Goal: Navigation & Orientation: Find specific page/section

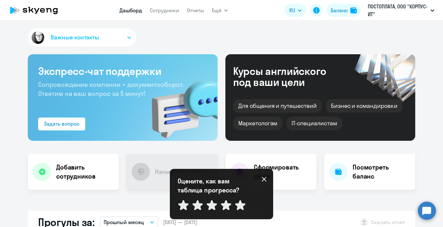
select select "30"
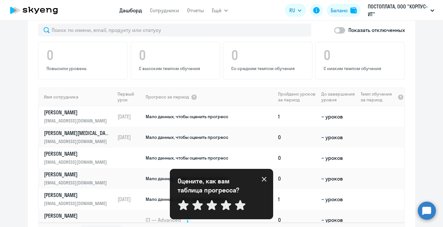
click at [125, 10] on link "Дашборд" at bounding box center [131, 10] width 23 height 6
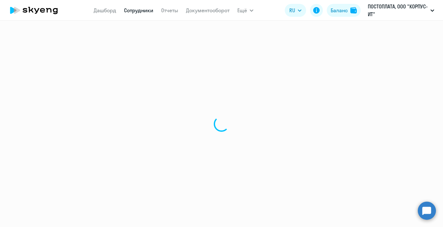
select select "english"
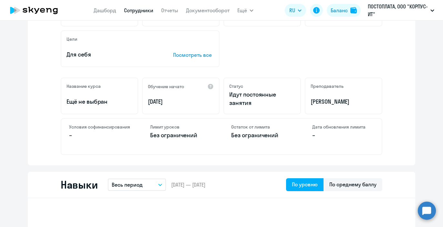
scroll to position [36, 0]
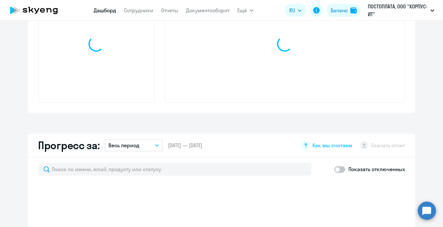
select select "30"
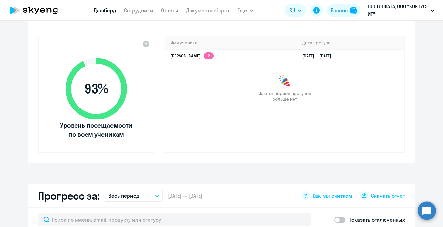
scroll to position [190, 0]
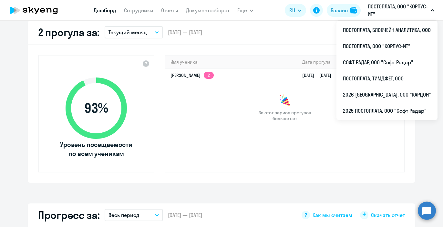
click at [386, 12] on p "ПОСТОПЛАТА, ООО "КОРПУС-ИТ"" at bounding box center [398, 11] width 60 height 16
click at [372, 29] on li "ПОСТОПЛАТА, БЛОКЧЕЙН АНАЛИТИКА, ООО" at bounding box center [387, 30] width 101 height 16
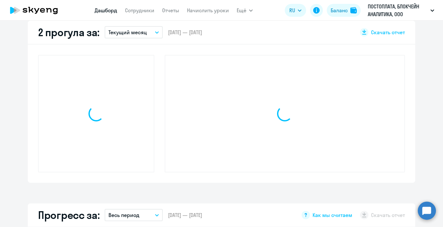
select select "30"
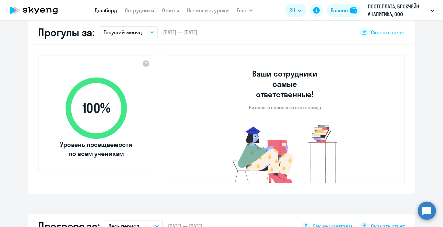
scroll to position [179, 0]
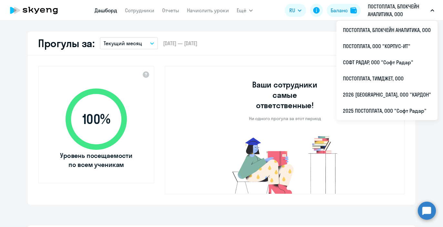
click at [377, 7] on p "ПОСТОПЛАТА, БЛОКЧЕЙН АНАЛИТИКА, ООО" at bounding box center [398, 11] width 60 height 16
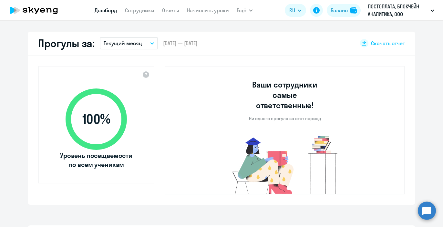
click at [377, 7] on p "ПОСТОПЛАТА, БЛОКЧЕЙН АНАЛИТИКА, ООО" at bounding box center [398, 11] width 60 height 16
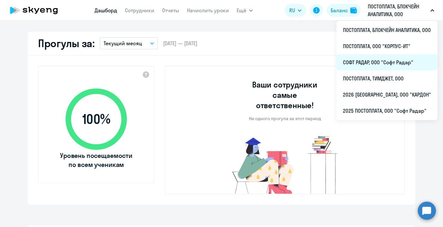
click at [372, 62] on li "СОФТ РАДАР, ООО "Софт Радар"" at bounding box center [387, 62] width 101 height 16
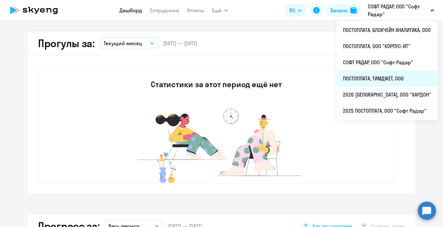
click at [373, 80] on li "ПОСТОПЛАТА, ТИМДЖЕТ, ООО" at bounding box center [387, 78] width 101 height 16
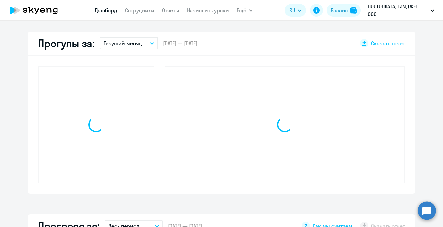
select select "30"
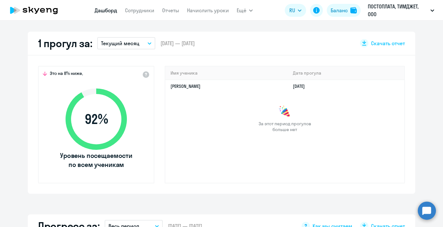
click at [380, 16] on p "ПОСТОПЛАТА, ТИМДЖЕТ, ООО" at bounding box center [398, 11] width 60 height 16
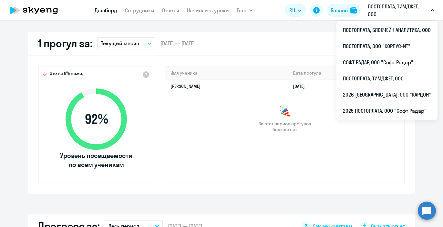
click at [380, 17] on p "ПОСТОПЛАТА, ТИМДЖЕТ, ООО" at bounding box center [398, 11] width 60 height 16
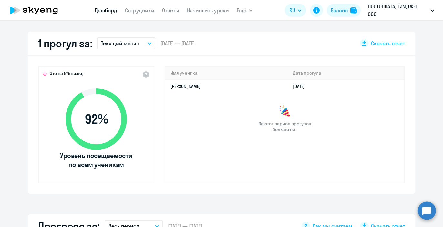
click at [394, 14] on p "ПОСТОПЛАТА, ТИМДЖЕТ, ООО" at bounding box center [398, 11] width 60 height 16
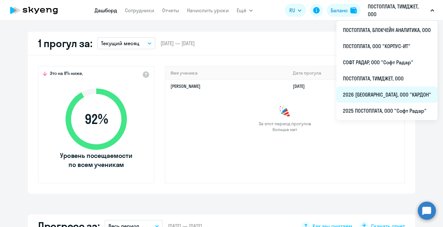
click at [377, 94] on li "2026 [GEOGRAPHIC_DATA], ООО "КАРДОН"" at bounding box center [387, 95] width 101 height 16
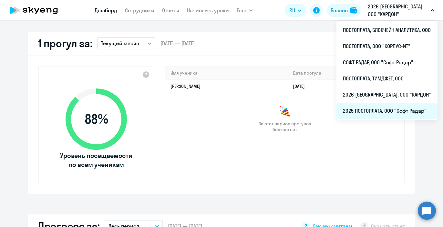
click at [366, 106] on li "2025 ПОСТОПЛАТА, ООО "Софт Радар"" at bounding box center [387, 111] width 101 height 16
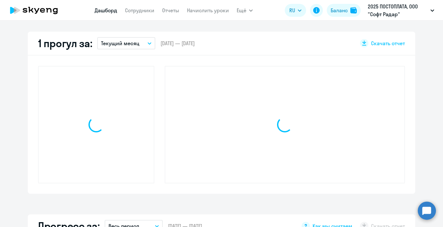
select select "30"
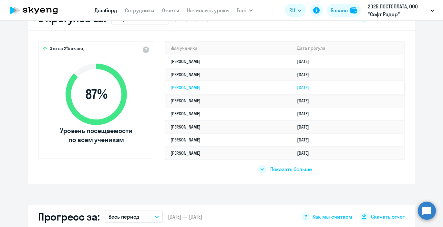
scroll to position [204, 0]
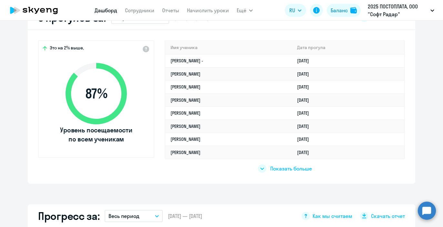
click at [294, 170] on span "Показать больше" at bounding box center [291, 168] width 42 height 7
click at [269, 170] on div "Показать меньше" at bounding box center [284, 168] width 55 height 8
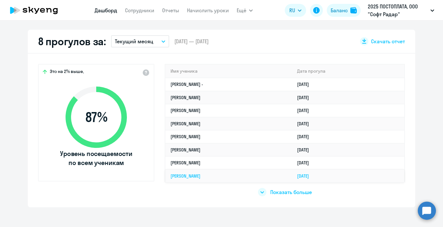
scroll to position [180, 0]
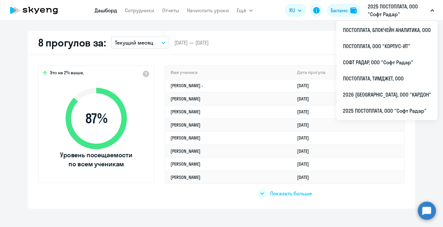
click at [383, 16] on p "2025 ПОСТОПЛАТА, ООО "Софт Радар"" at bounding box center [398, 11] width 60 height 16
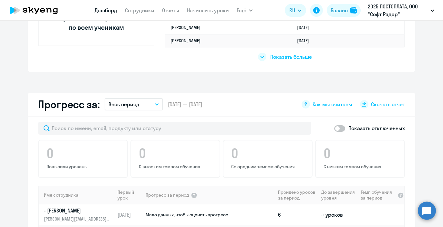
scroll to position [317, 0]
